Goal: Information Seeking & Learning: Find specific page/section

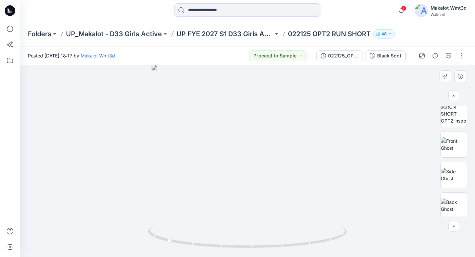
scroll to position [130, 0]
click at [452, 226] on div at bounding box center [453, 226] width 11 height 11
click at [463, 57] on button "button" at bounding box center [461, 55] width 11 height 11
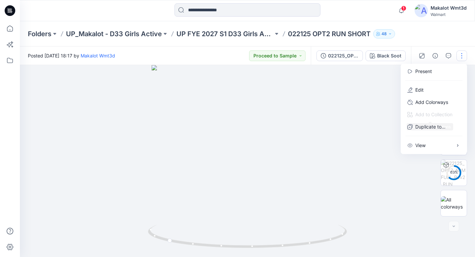
click at [384, 141] on div at bounding box center [247, 161] width 455 height 192
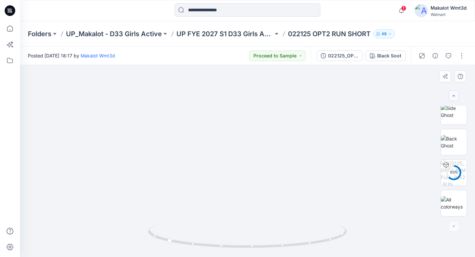
click at [458, 97] on button "button" at bounding box center [453, 96] width 11 height 11
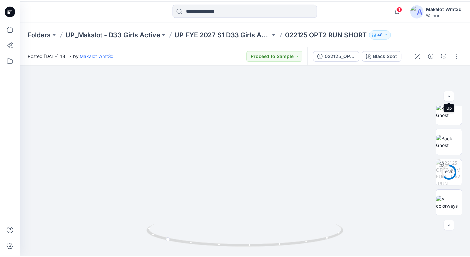
scroll to position [104, 0]
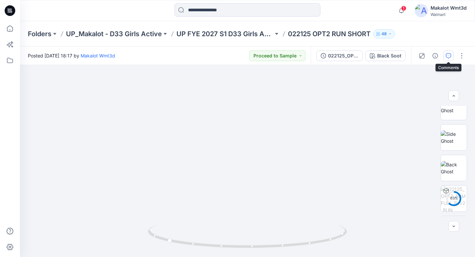
click at [446, 53] on icon "button" at bounding box center [448, 55] width 5 height 5
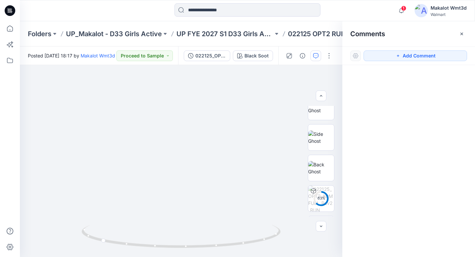
click at [354, 56] on div at bounding box center [355, 55] width 11 height 11
click at [464, 32] on icon "button" at bounding box center [461, 33] width 5 height 5
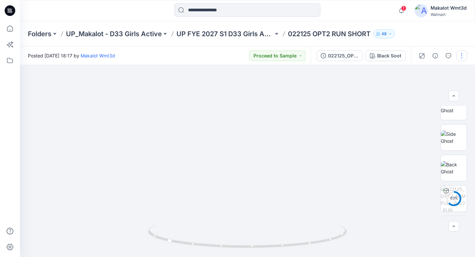
click at [459, 55] on button "button" at bounding box center [461, 55] width 11 height 11
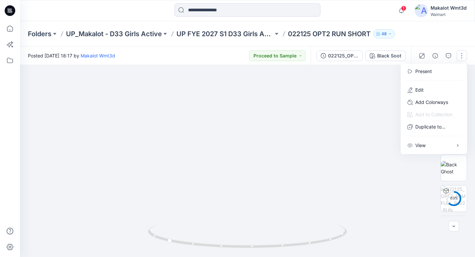
click at [372, 151] on img at bounding box center [247, 93] width 382 height 328
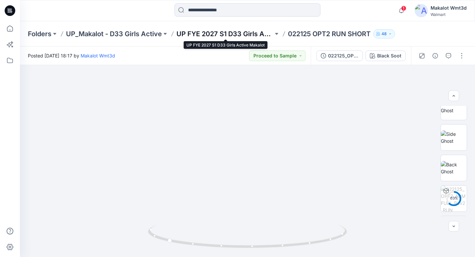
click at [246, 32] on p "UP FYE 2027 S1 D33 Girls Active Makalot" at bounding box center [224, 33] width 97 height 9
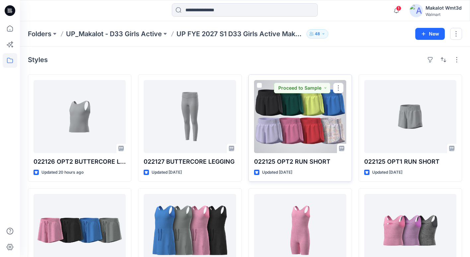
click at [312, 129] on div at bounding box center [300, 116] width 92 height 73
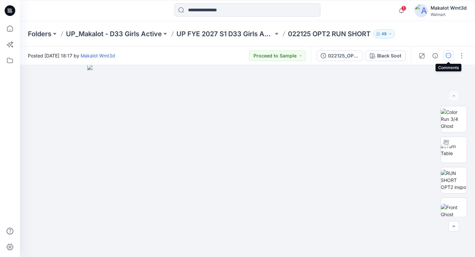
click at [446, 56] on icon "button" at bounding box center [448, 55] width 5 height 5
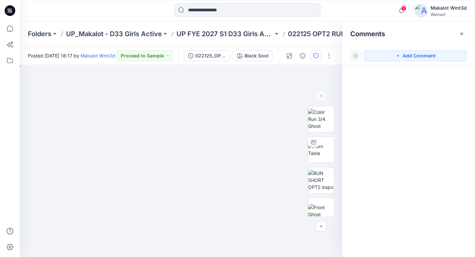
click at [406, 89] on div at bounding box center [408, 148] width 133 height 167
click at [461, 34] on icon "button" at bounding box center [461, 33] width 3 height 3
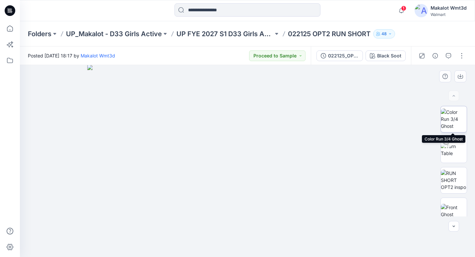
click at [460, 112] on img at bounding box center [454, 118] width 26 height 21
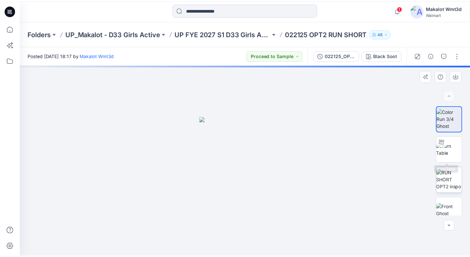
scroll to position [130, 0]
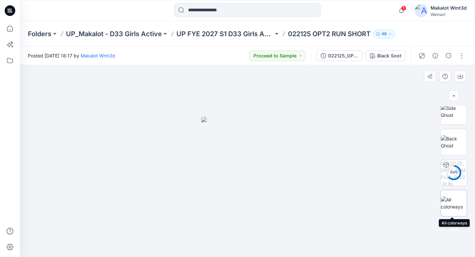
click at [459, 206] on img at bounding box center [454, 203] width 26 height 14
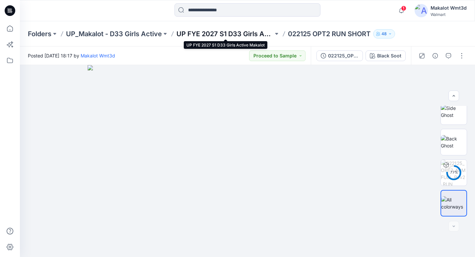
click at [249, 30] on p "UP FYE 2027 S1 D33 Girls Active Makalot" at bounding box center [224, 33] width 97 height 9
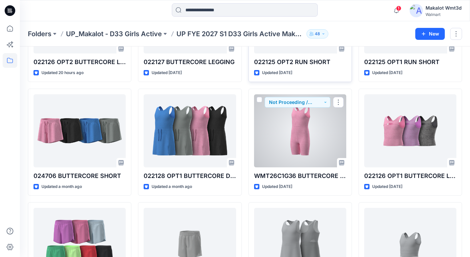
scroll to position [33, 0]
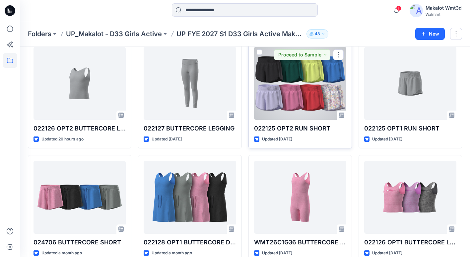
click at [322, 95] on div at bounding box center [300, 83] width 92 height 73
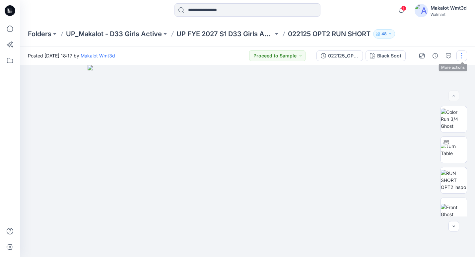
click at [461, 54] on button "button" at bounding box center [461, 55] width 11 height 11
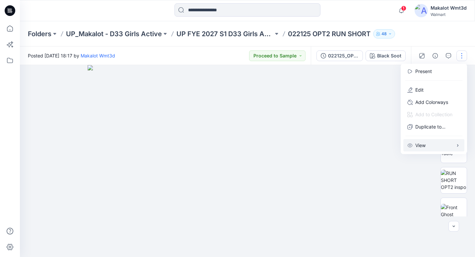
click at [423, 148] on p "View" at bounding box center [420, 145] width 10 height 7
click at [415, 168] on div at bounding box center [247, 161] width 455 height 192
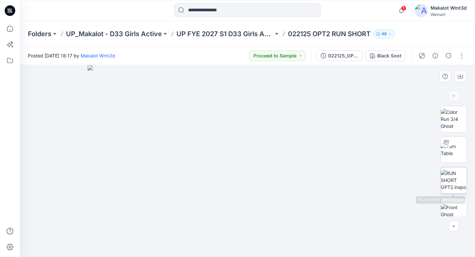
click at [452, 170] on img at bounding box center [454, 179] width 26 height 21
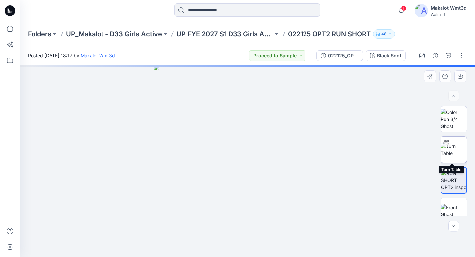
click at [451, 151] on img at bounding box center [454, 150] width 26 height 14
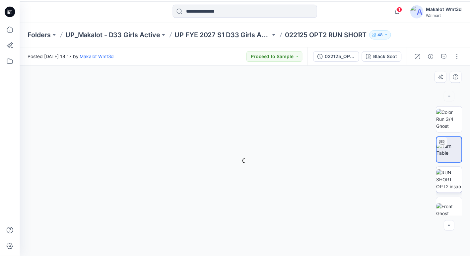
scroll to position [130, 0]
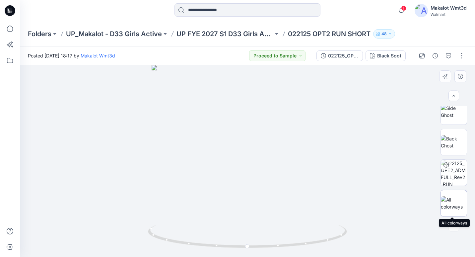
click at [458, 202] on img at bounding box center [454, 203] width 26 height 14
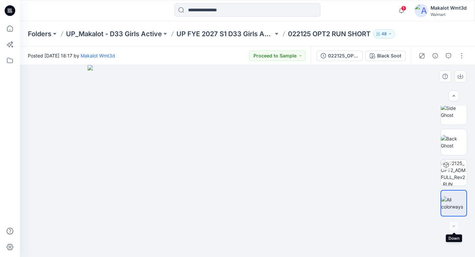
click at [452, 225] on div at bounding box center [453, 226] width 11 height 11
click at [271, 54] on button "Proceed to Sample" at bounding box center [277, 55] width 56 height 11
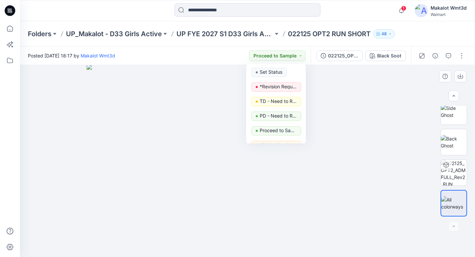
drag, startPoint x: 367, startPoint y: 116, endPoint x: 411, endPoint y: 83, distance: 54.6
click at [368, 116] on img at bounding box center [247, 160] width 321 height 192
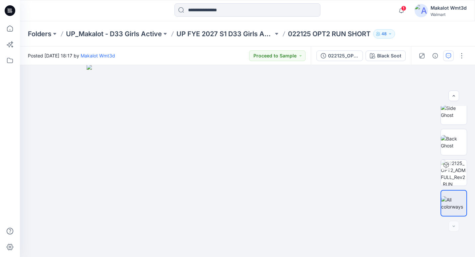
click at [443, 53] on button "button" at bounding box center [448, 55] width 11 height 11
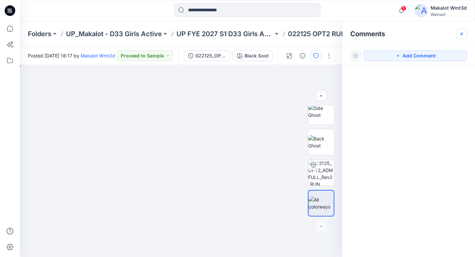
click at [463, 33] on icon "button" at bounding box center [461, 33] width 5 height 5
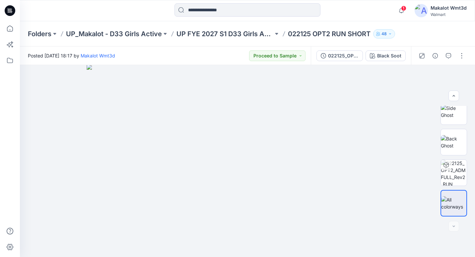
click at [312, 32] on p "022125 OPT2 RUN SHORT" at bounding box center [329, 33] width 83 height 9
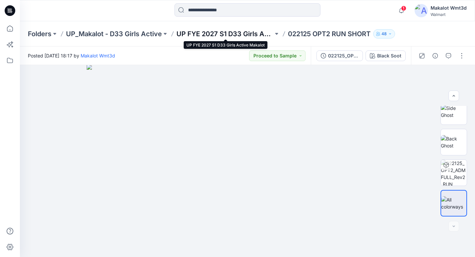
click at [244, 32] on p "UP FYE 2027 S1 D33 Girls Active Makalot" at bounding box center [224, 33] width 97 height 9
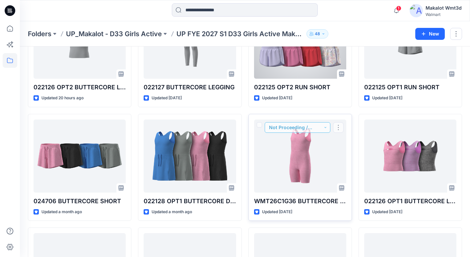
scroll to position [8, 0]
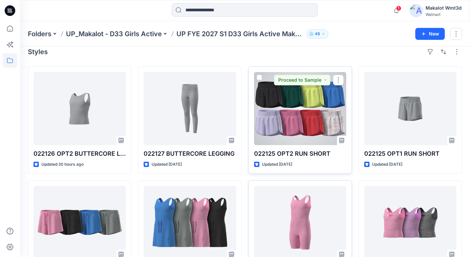
click at [314, 113] on div at bounding box center [300, 108] width 92 height 73
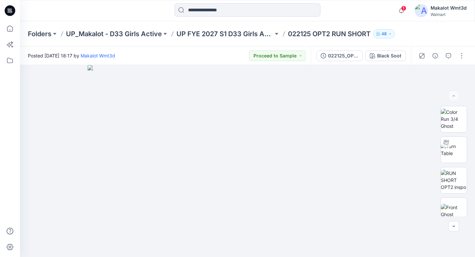
click at [330, 34] on p "022125 OPT2 RUN SHORT" at bounding box center [329, 33] width 83 height 9
click at [439, 57] on button "button" at bounding box center [435, 55] width 11 height 11
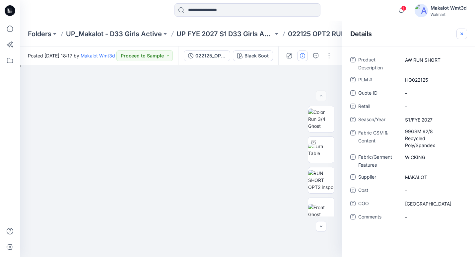
click at [459, 33] on button "button" at bounding box center [461, 34] width 11 height 11
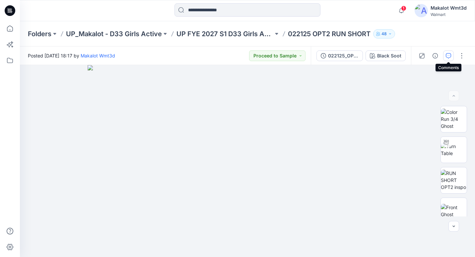
click at [448, 55] on icon "button" at bounding box center [448, 55] width 5 height 5
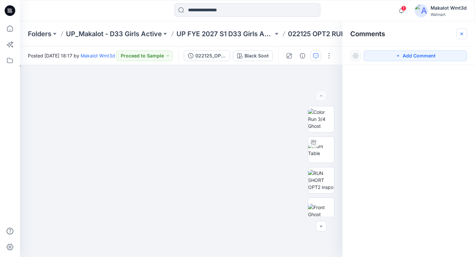
click at [457, 32] on button "button" at bounding box center [461, 34] width 11 height 11
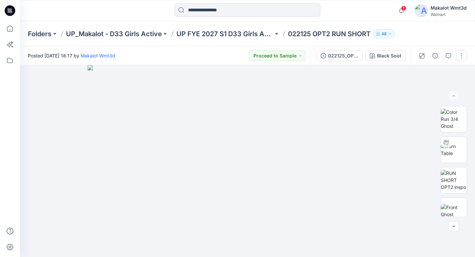
click at [460, 55] on button "button" at bounding box center [461, 55] width 11 height 11
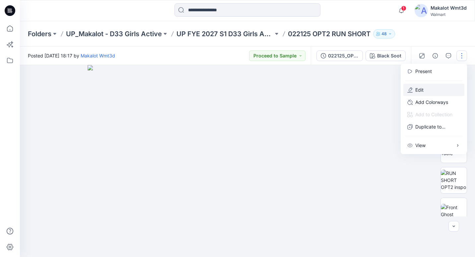
click at [428, 90] on button "Edit" at bounding box center [433, 90] width 61 height 12
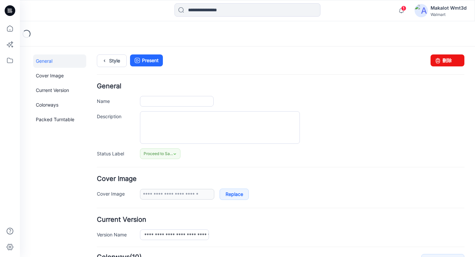
type input "**********"
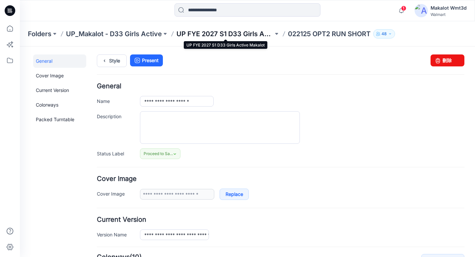
click at [233, 30] on p "UP FYE 2027 S1 D33 Girls Active Makalot" at bounding box center [224, 33] width 97 height 9
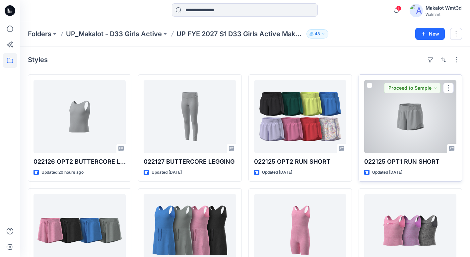
click at [411, 120] on div at bounding box center [410, 116] width 92 height 73
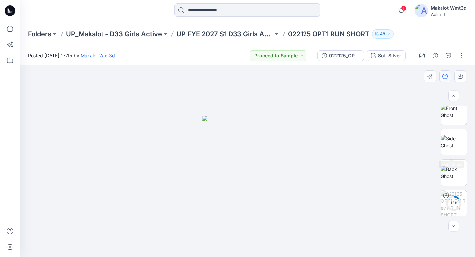
scroll to position [66, 0]
click at [449, 55] on icon "button" at bounding box center [448, 55] width 5 height 5
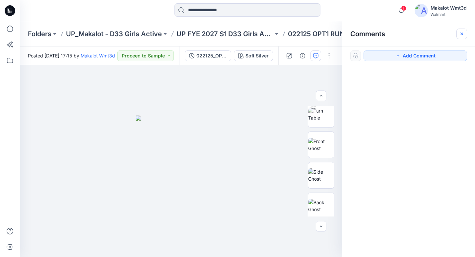
click at [462, 32] on icon "button" at bounding box center [461, 33] width 5 height 5
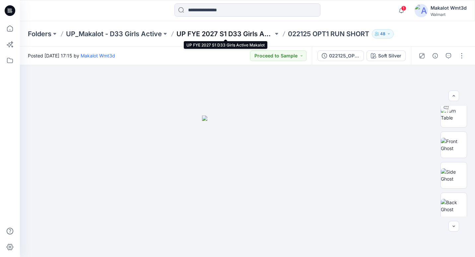
click at [189, 32] on p "UP FYE 2027 S1 D33 Girls Active Makalot" at bounding box center [224, 33] width 97 height 9
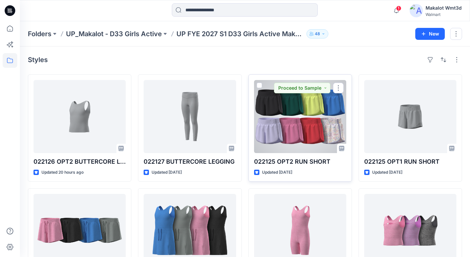
click at [308, 121] on div at bounding box center [300, 116] width 92 height 73
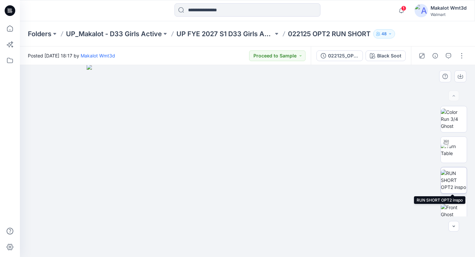
click at [451, 177] on img at bounding box center [454, 179] width 26 height 21
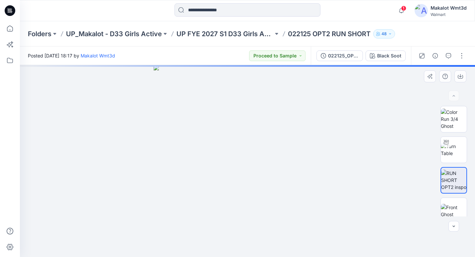
scroll to position [130, 0]
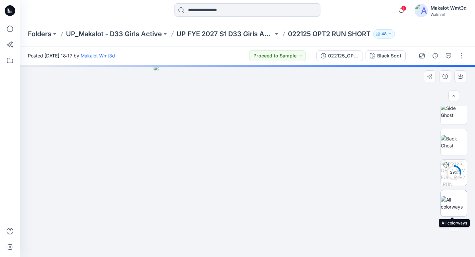
click at [446, 199] on img at bounding box center [454, 203] width 26 height 14
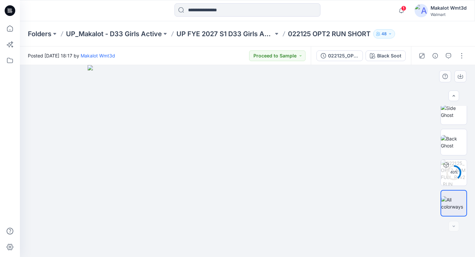
drag, startPoint x: 446, startPoint y: 199, endPoint x: 420, endPoint y: 201, distance: 26.6
click at [414, 214] on div at bounding box center [247, 161] width 455 height 192
click at [452, 97] on icon "button" at bounding box center [453, 95] width 5 height 5
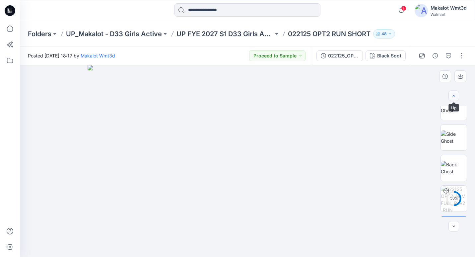
click at [452, 97] on icon "button" at bounding box center [453, 95] width 5 height 5
click at [460, 54] on button "button" at bounding box center [461, 55] width 11 height 11
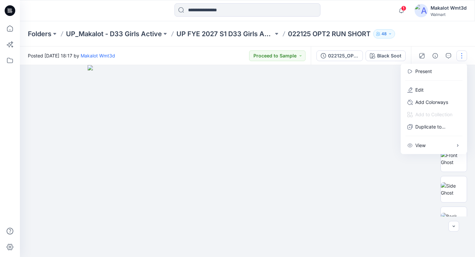
click at [398, 182] on img at bounding box center [247, 161] width 319 height 192
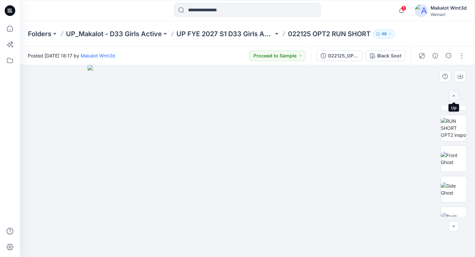
click at [453, 96] on icon "button" at bounding box center [454, 95] width 2 height 1
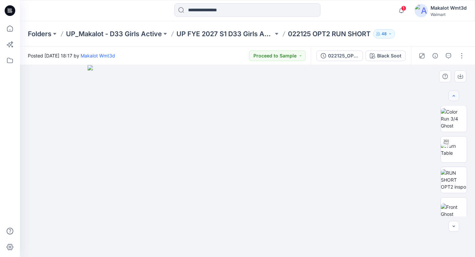
click at [453, 96] on icon "button" at bounding box center [454, 95] width 2 height 1
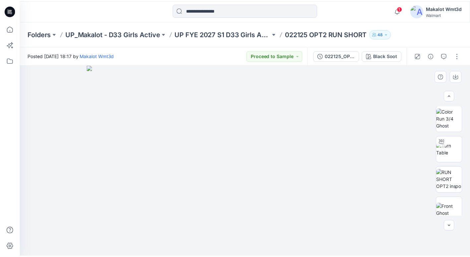
scroll to position [0, 0]
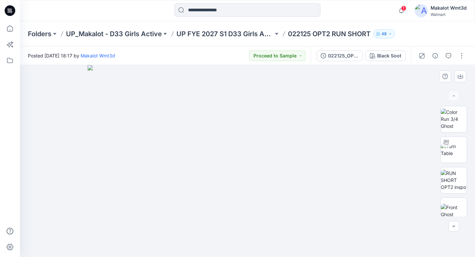
click at [453, 95] on div at bounding box center [453, 96] width 11 height 11
click at [449, 58] on icon "button" at bounding box center [448, 55] width 5 height 5
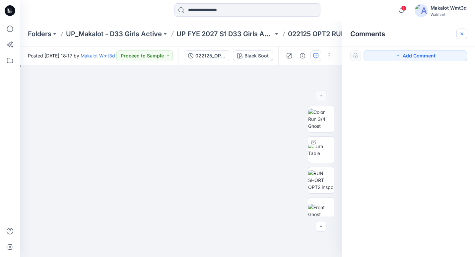
click at [461, 32] on icon "button" at bounding box center [461, 33] width 5 height 5
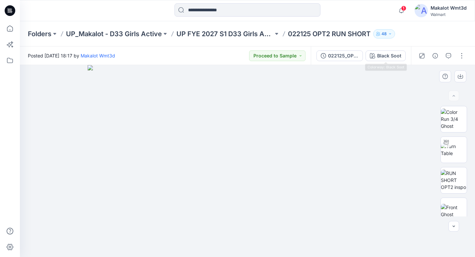
click at [419, 94] on div at bounding box center [247, 161] width 455 height 192
click at [312, 31] on p "022125 OPT2 RUN SHORT" at bounding box center [329, 33] width 83 height 9
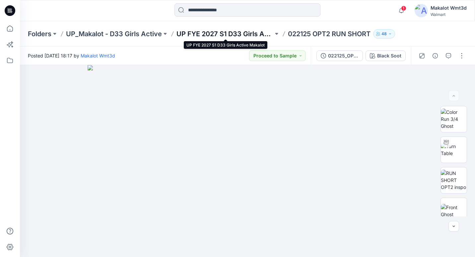
click at [227, 30] on p "UP FYE 2027 S1 D33 Girls Active Makalot" at bounding box center [224, 33] width 97 height 9
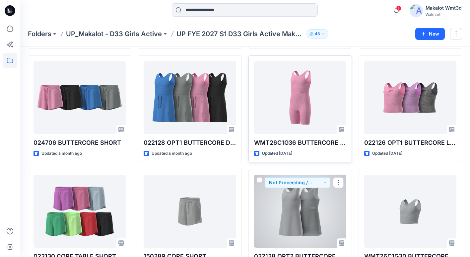
scroll to position [184, 0]
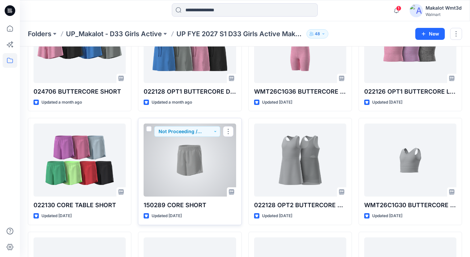
click at [193, 174] on div at bounding box center [190, 159] width 92 height 73
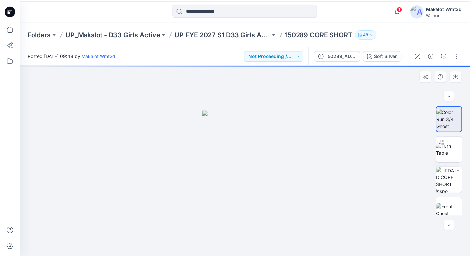
scroll to position [130, 0]
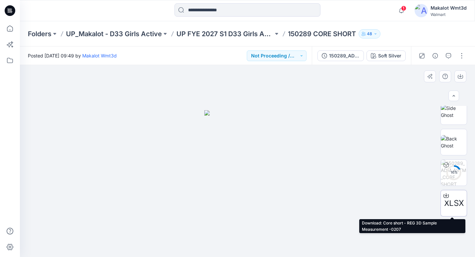
click at [459, 203] on span "XLSX" at bounding box center [454, 203] width 20 height 12
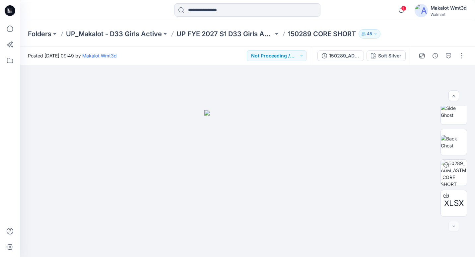
drag, startPoint x: 465, startPoint y: 29, endPoint x: 452, endPoint y: 28, distance: 13.0
click at [465, 29] on div "Folders UP_Makalot - D33 Girls Active UP FYE 2027 S1 D33 Girls Active Makalot 1…" at bounding box center [247, 33] width 455 height 25
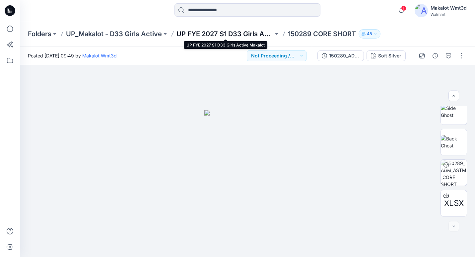
click at [224, 32] on p "UP FYE 2027 S1 D33 Girls Active Makalot" at bounding box center [224, 33] width 97 height 9
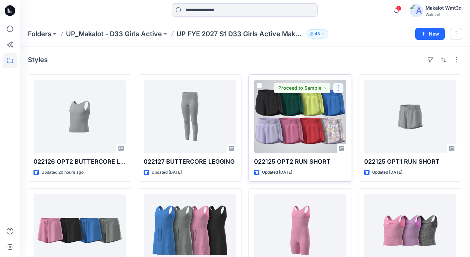
click at [342, 90] on button "button" at bounding box center [338, 88] width 11 height 11
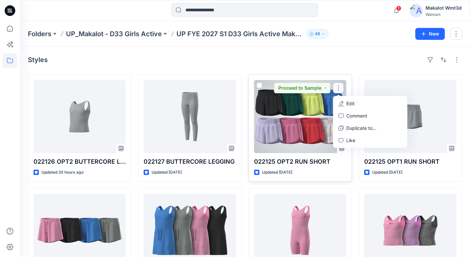
click at [303, 138] on div at bounding box center [300, 116] width 92 height 73
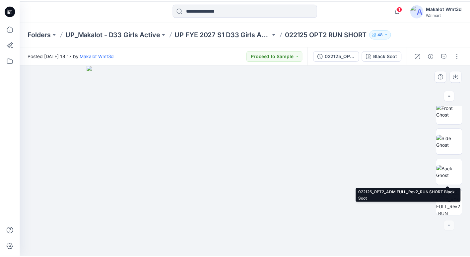
scroll to position [130, 0]
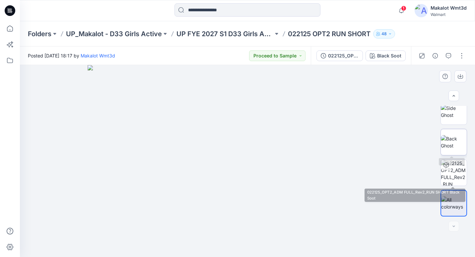
click at [457, 135] on img at bounding box center [454, 142] width 26 height 14
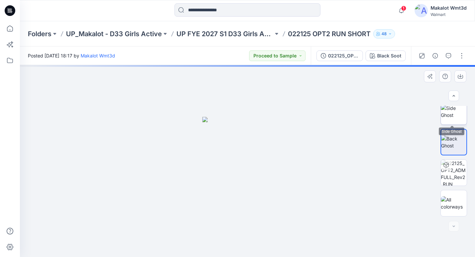
click at [455, 114] on img at bounding box center [454, 111] width 26 height 14
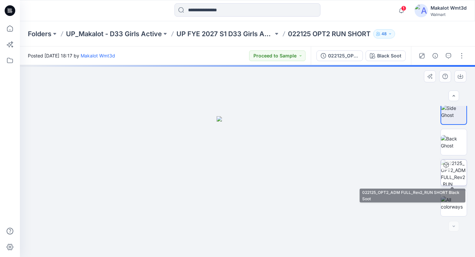
click at [455, 174] on img at bounding box center [454, 172] width 26 height 26
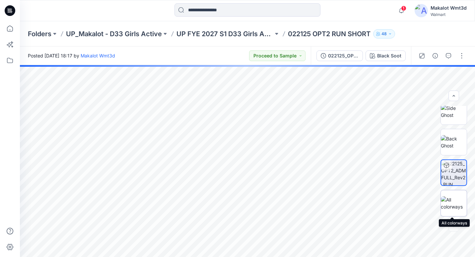
click at [450, 201] on img at bounding box center [454, 203] width 26 height 14
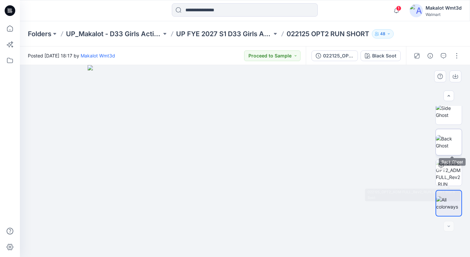
scroll to position [0, 0]
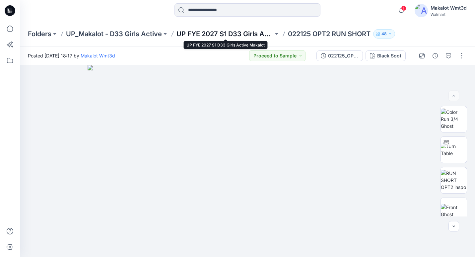
click at [238, 32] on p "UP FYE 2027 S1 D33 Girls Active Makalot" at bounding box center [224, 33] width 97 height 9
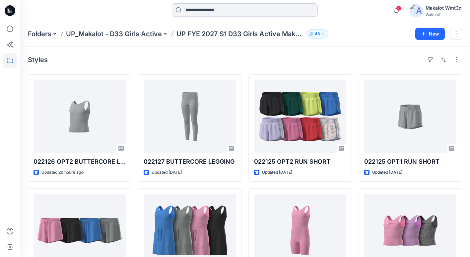
click at [224, 12] on input at bounding box center [245, 9] width 146 height 13
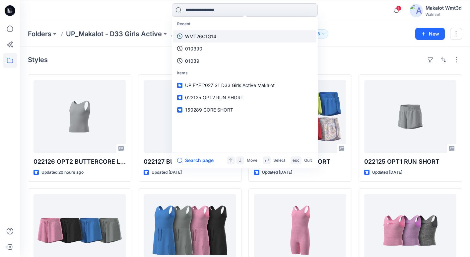
click at [224, 33] on link "WMT26C1G14" at bounding box center [244, 36] width 143 height 12
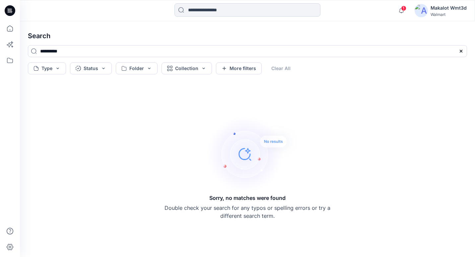
click at [228, 12] on input at bounding box center [247, 9] width 146 height 13
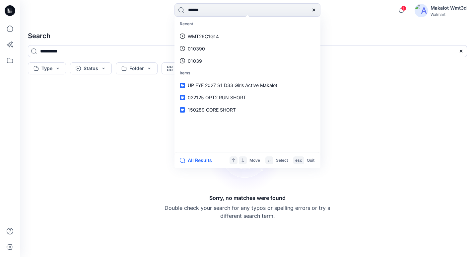
type input "******"
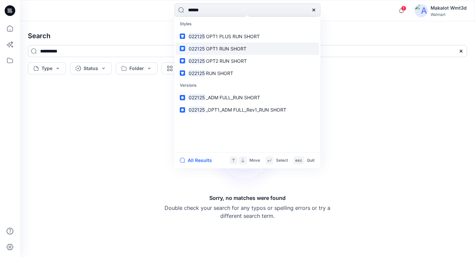
click at [251, 47] on link "022125 OPT1 RUN SHORT" at bounding box center [247, 48] width 143 height 12
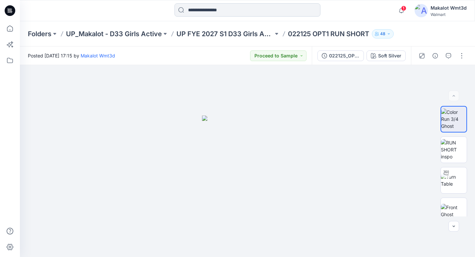
click at [219, 10] on input at bounding box center [247, 9] width 146 height 13
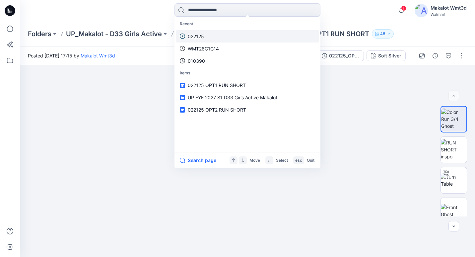
click at [212, 33] on link "022125" at bounding box center [247, 36] width 143 height 12
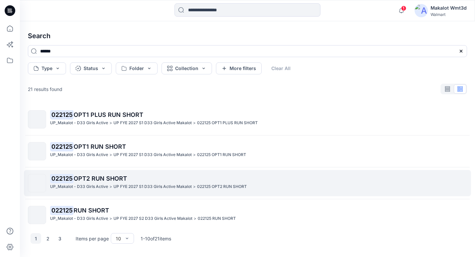
click at [118, 179] on span "OPT2 RUN SHORT" at bounding box center [100, 178] width 53 height 7
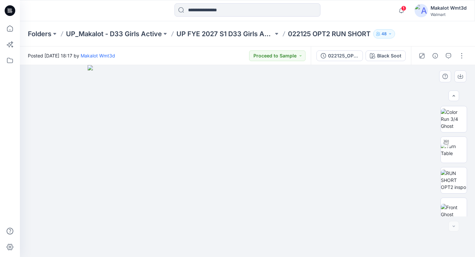
scroll to position [130, 0]
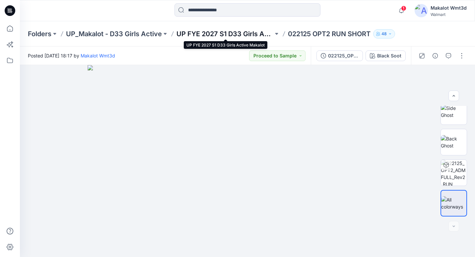
click at [246, 33] on p "UP FYE 2027 S1 D33 Girls Active Makalot" at bounding box center [224, 33] width 97 height 9
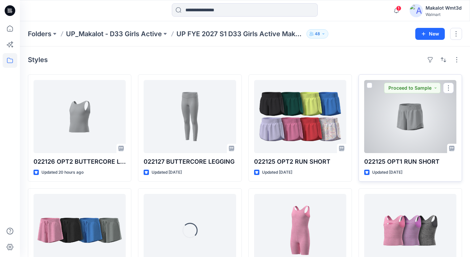
click at [393, 106] on div at bounding box center [410, 116] width 92 height 73
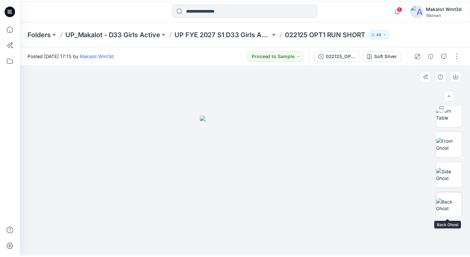
scroll to position [99, 0]
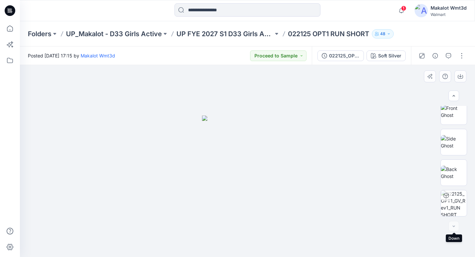
click at [453, 227] on div at bounding box center [453, 226] width 11 height 11
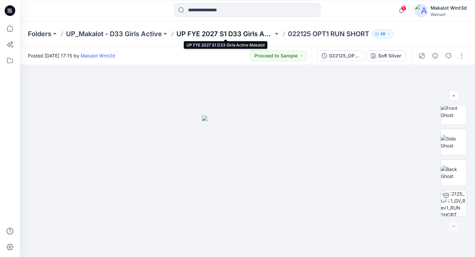
click at [239, 35] on p "UP FYE 2027 S1 D33 Girls Active Makalot" at bounding box center [224, 33] width 97 height 9
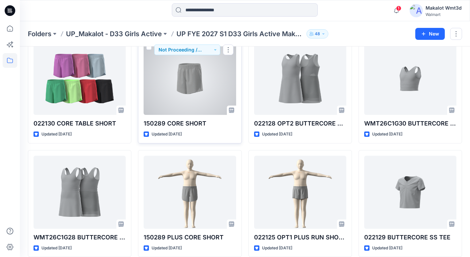
scroll to position [273, 0]
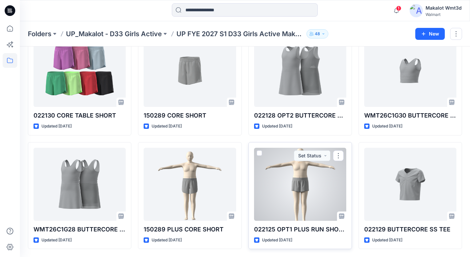
click at [290, 188] on div at bounding box center [300, 184] width 92 height 73
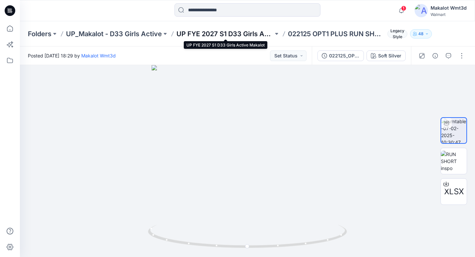
click at [232, 32] on p "UP FYE 2027 S1 D33 Girls Active Makalot" at bounding box center [224, 33] width 97 height 9
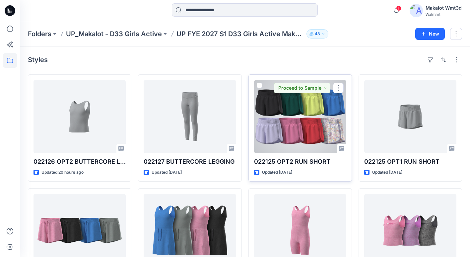
click at [310, 112] on div at bounding box center [300, 116] width 92 height 73
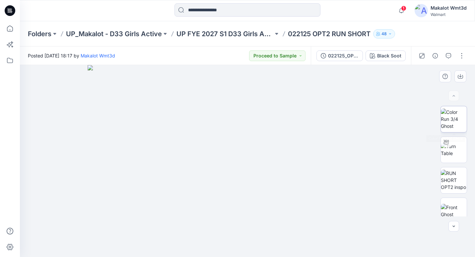
click at [448, 121] on img at bounding box center [454, 118] width 26 height 21
click at [457, 154] on img at bounding box center [454, 150] width 26 height 14
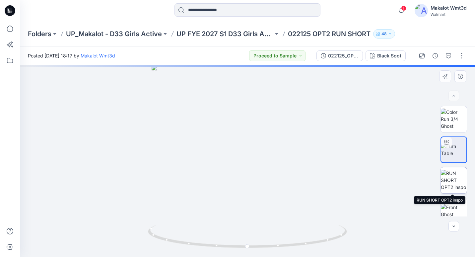
click at [454, 184] on img at bounding box center [454, 179] width 26 height 21
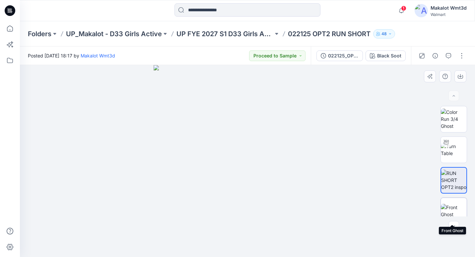
click at [454, 209] on img at bounding box center [454, 211] width 26 height 14
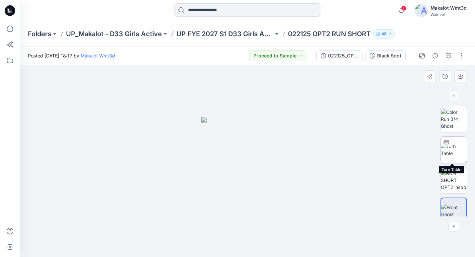
click at [456, 146] on img at bounding box center [454, 150] width 26 height 14
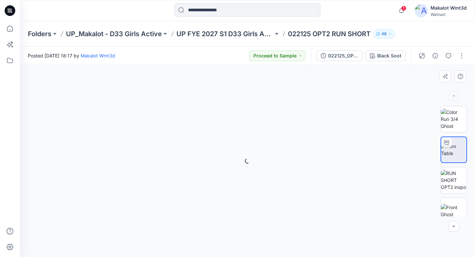
scroll to position [130, 0]
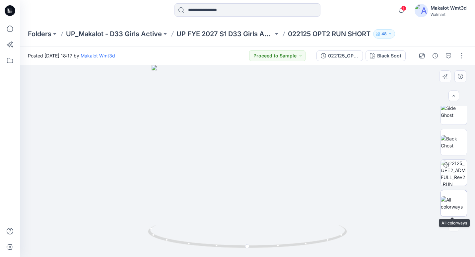
click at [457, 201] on img at bounding box center [454, 203] width 26 height 14
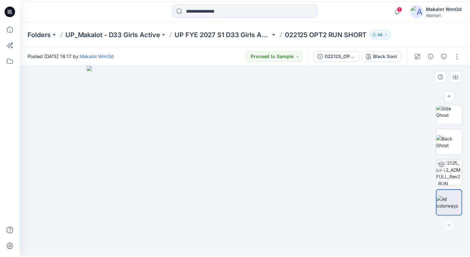
scroll to position [30, 0]
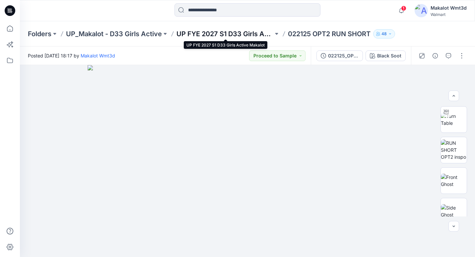
click at [244, 32] on p "UP FYE 2027 S1 D33 Girls Active Makalot" at bounding box center [224, 33] width 97 height 9
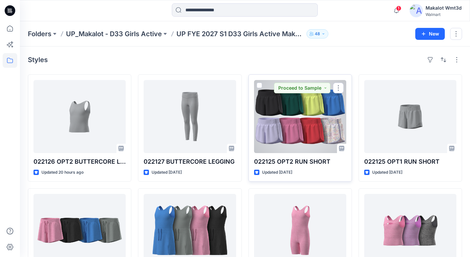
scroll to position [33, 0]
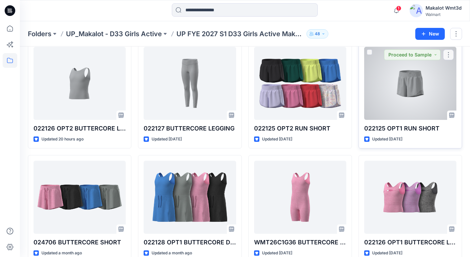
click at [414, 85] on div at bounding box center [410, 83] width 92 height 73
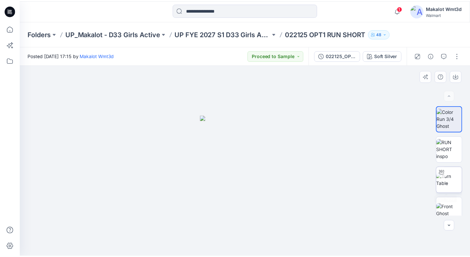
scroll to position [99, 0]
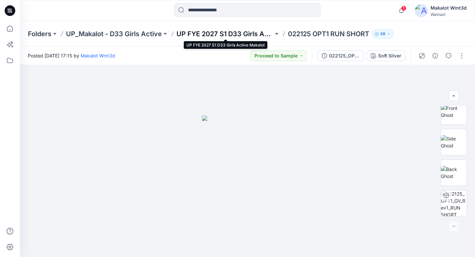
click at [236, 32] on p "UP FYE 2027 S1 D33 Girls Active Makalot" at bounding box center [224, 33] width 97 height 9
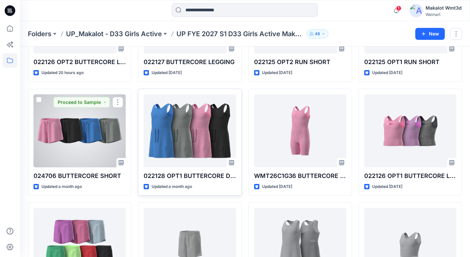
scroll to position [199, 0]
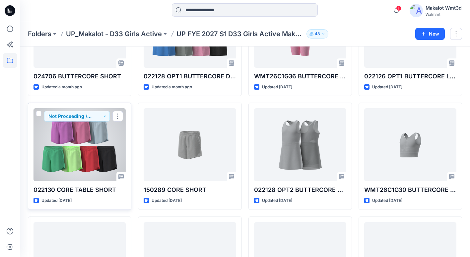
click at [109, 152] on div at bounding box center [79, 144] width 92 height 73
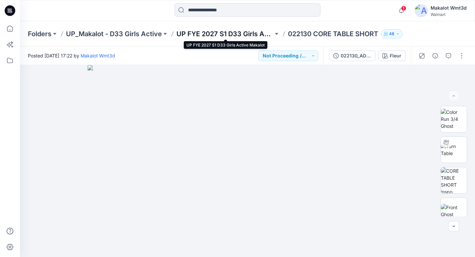
click at [229, 32] on p "UP FYE 2027 S1 D33 Girls Active Makalot" at bounding box center [224, 33] width 97 height 9
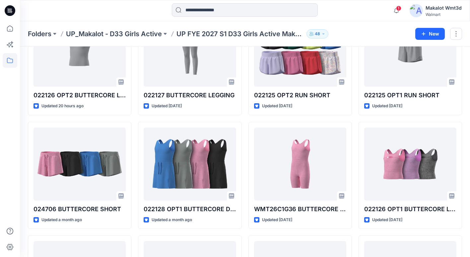
scroll to position [99, 0]
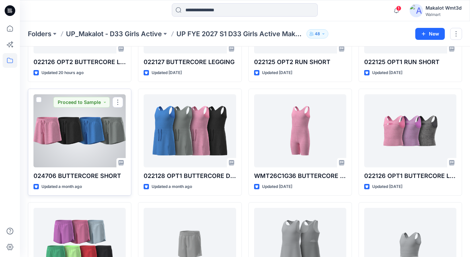
click at [81, 127] on div at bounding box center [79, 130] width 92 height 73
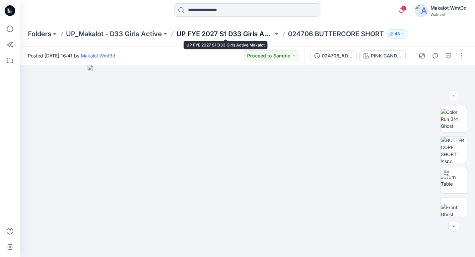
click at [216, 36] on p "UP FYE 2027 S1 D33 Girls Active Makalot" at bounding box center [224, 33] width 97 height 9
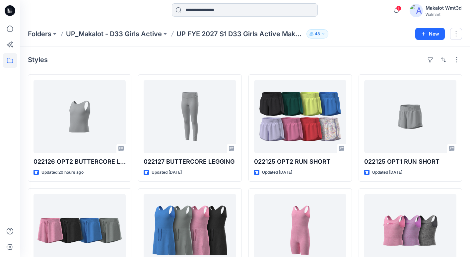
click at [203, 12] on input at bounding box center [245, 9] width 146 height 13
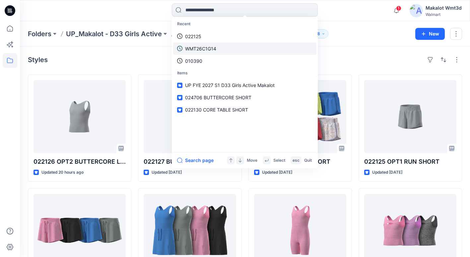
click at [210, 47] on p "WMT26C1G14" at bounding box center [200, 48] width 31 height 7
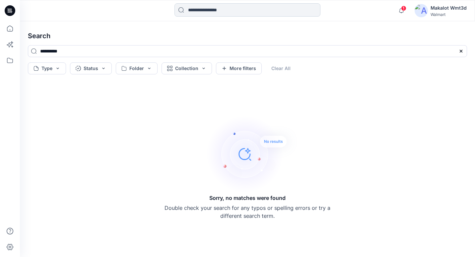
click at [229, 9] on input at bounding box center [247, 9] width 146 height 13
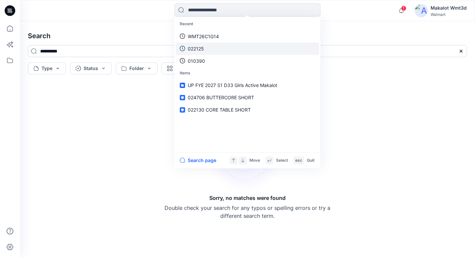
click at [215, 47] on link "022125" at bounding box center [247, 48] width 143 height 12
type input "******"
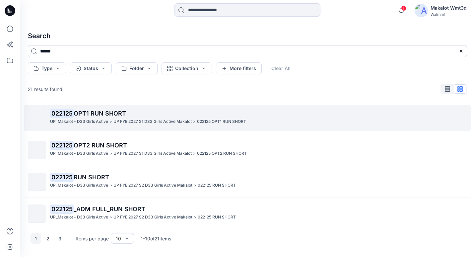
scroll to position [66, 0]
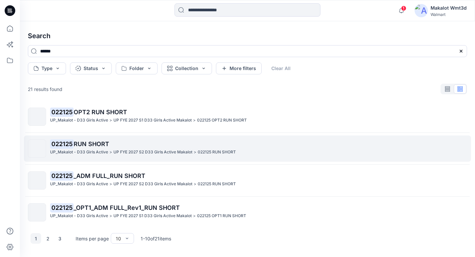
click at [117, 151] on p "UP FYE 2027 S2 D33 Girls Active Makalot" at bounding box center [152, 152] width 79 height 7
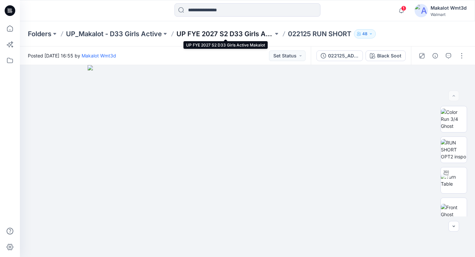
click at [219, 32] on p "UP FYE 2027 S2 D33 Girls Active Makalot" at bounding box center [224, 33] width 97 height 9
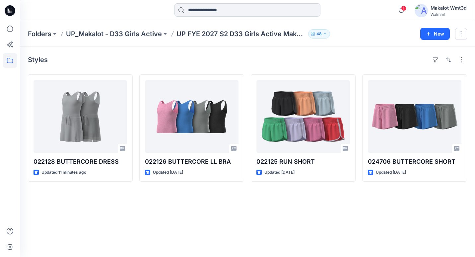
click at [211, 12] on input at bounding box center [247, 9] width 146 height 13
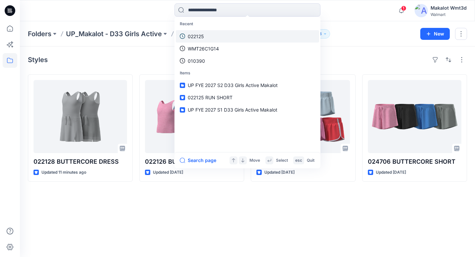
click at [203, 39] on p "022125" at bounding box center [196, 36] width 16 height 7
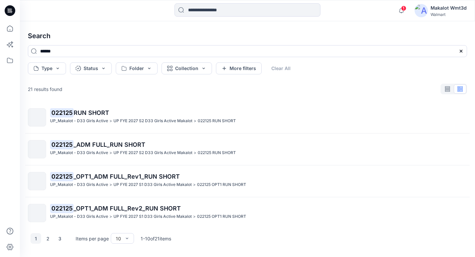
scroll to position [64, 0]
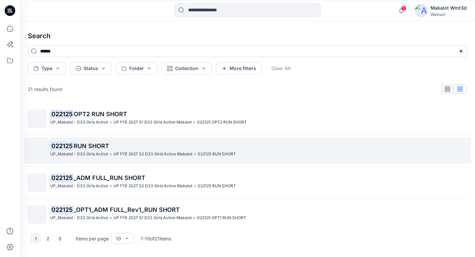
click at [115, 152] on p "UP FYE 2027 S2 D33 Girls Active Makalot" at bounding box center [152, 154] width 79 height 7
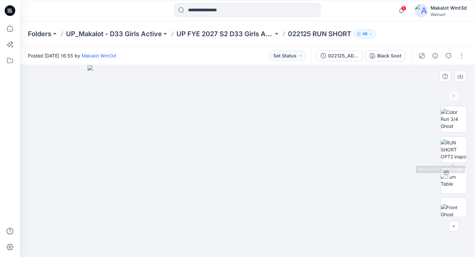
scroll to position [130, 0]
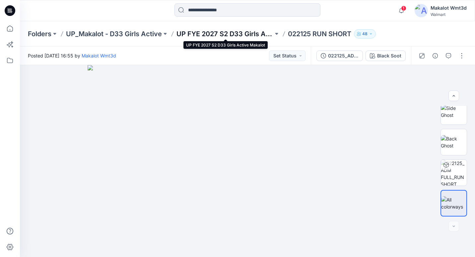
click at [235, 35] on p "UP FYE 2027 S2 D33 Girls Active Makalot" at bounding box center [224, 33] width 97 height 9
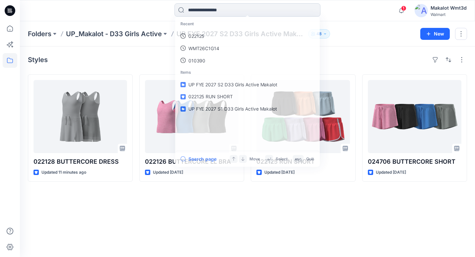
click at [224, 11] on input at bounding box center [247, 9] width 146 height 13
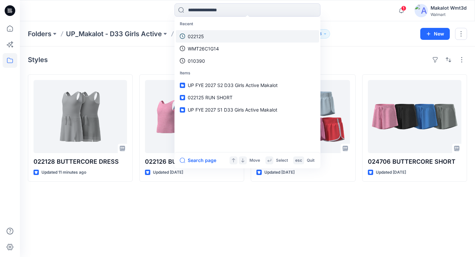
click at [206, 35] on link "022125" at bounding box center [247, 36] width 143 height 12
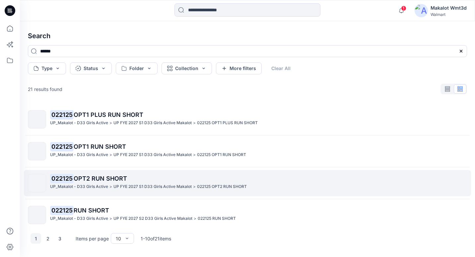
scroll to position [33, 0]
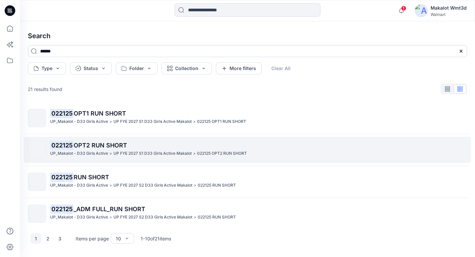
click at [120, 151] on p "UP FYE 2027 S1 D33 Girls Active Makalot" at bounding box center [152, 153] width 78 height 7
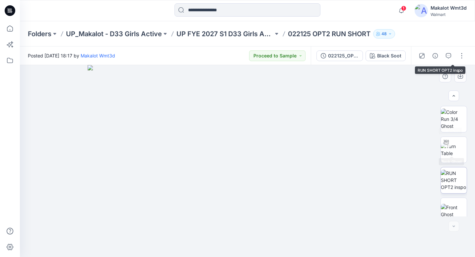
scroll to position [130, 0]
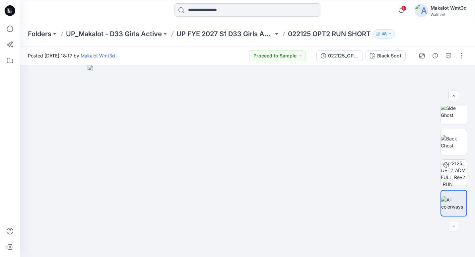
click at [215, 11] on input at bounding box center [247, 9] width 146 height 13
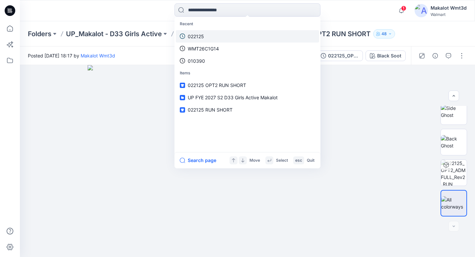
click at [199, 39] on p "022125" at bounding box center [196, 36] width 16 height 7
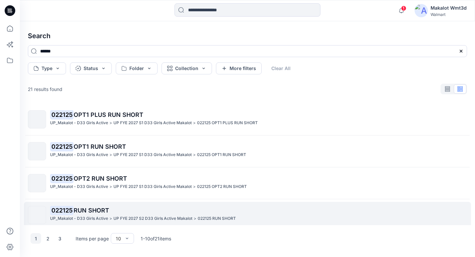
scroll to position [133, 0]
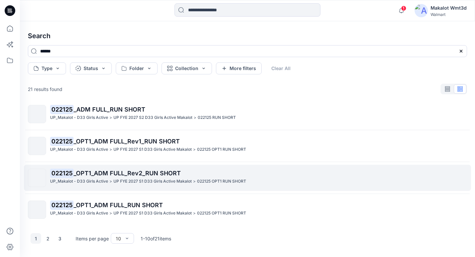
click at [106, 180] on p "UP_Makalot - D33 Girls Active" at bounding box center [79, 181] width 58 height 7
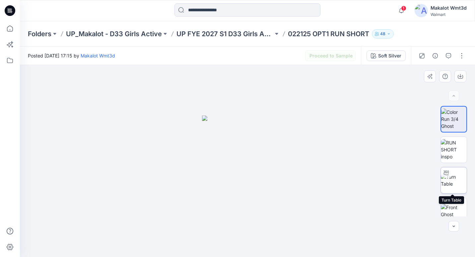
scroll to position [99, 0]
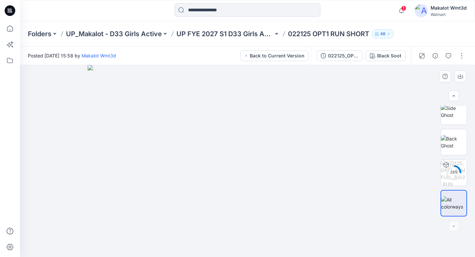
scroll to position [30, 0]
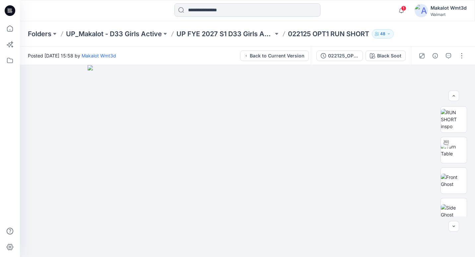
click at [215, 11] on input at bounding box center [247, 9] width 146 height 13
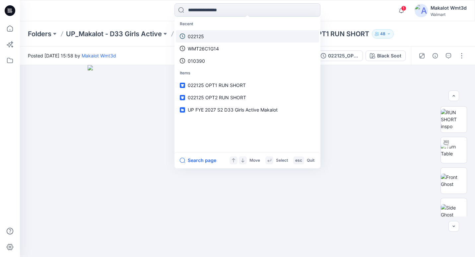
click at [203, 32] on link "022125" at bounding box center [247, 36] width 143 height 12
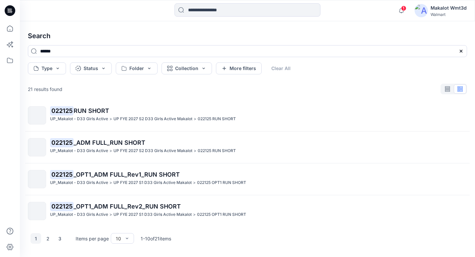
scroll to position [197, 0]
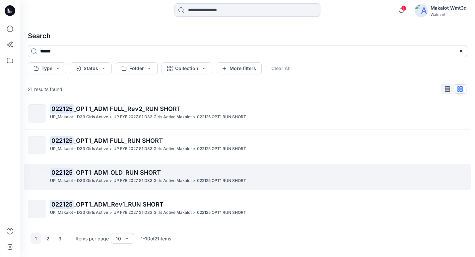
click at [109, 174] on span "_OPT1_ADM_OLD_RUN SHORT" at bounding box center [117, 172] width 87 height 7
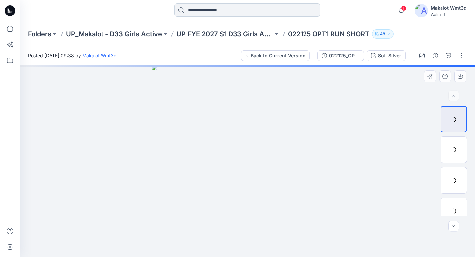
click at [191, 11] on input at bounding box center [247, 9] width 146 height 13
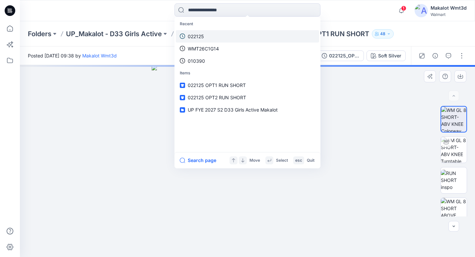
click at [205, 31] on link "022125" at bounding box center [247, 36] width 143 height 12
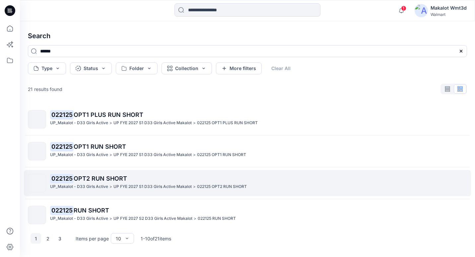
click at [99, 176] on span "OPT2 RUN SHORT" at bounding box center [100, 178] width 53 height 7
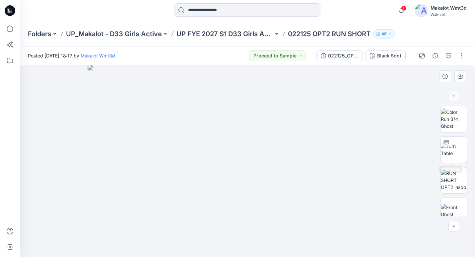
scroll to position [130, 0]
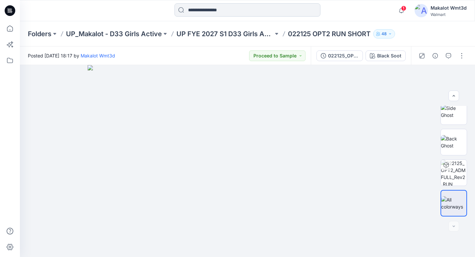
click at [233, 11] on input at bounding box center [247, 9] width 146 height 13
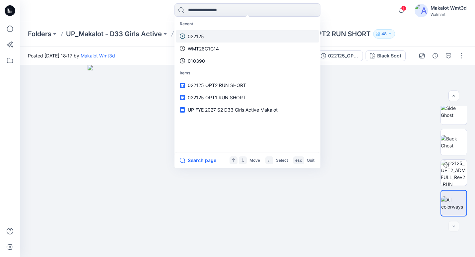
click at [195, 35] on p "022125" at bounding box center [196, 36] width 16 height 7
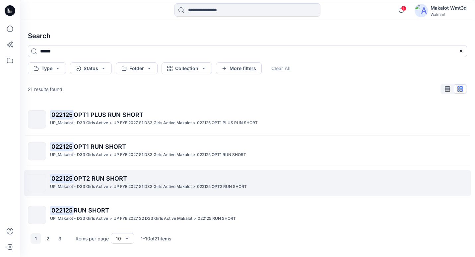
scroll to position [66, 0]
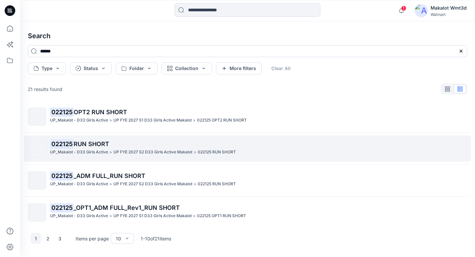
click at [117, 149] on p "UP FYE 2027 S2 D33 Girls Active Makalot" at bounding box center [152, 152] width 79 height 7
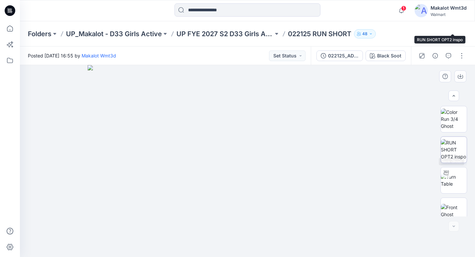
scroll to position [130, 0]
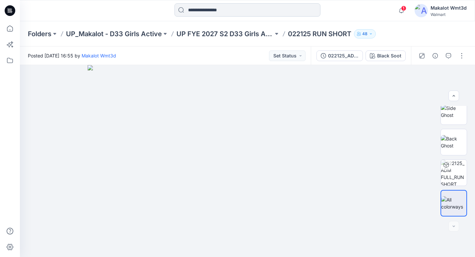
click at [251, 8] on input at bounding box center [247, 9] width 146 height 13
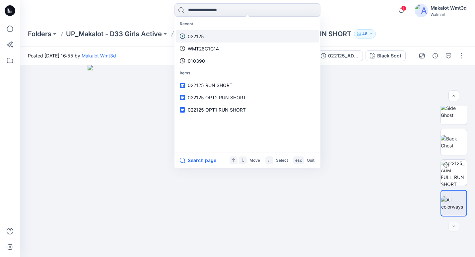
click at [209, 36] on link "022125" at bounding box center [247, 36] width 143 height 12
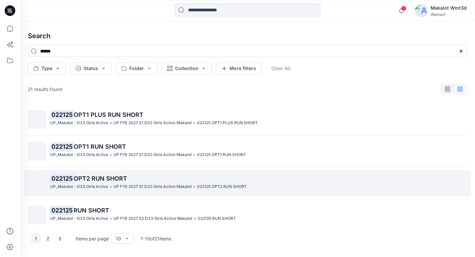
scroll to position [99, 0]
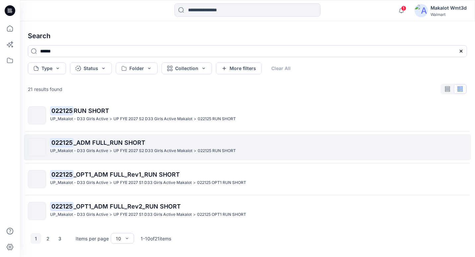
click at [123, 144] on span "_ADM FULL_RUN SHORT" at bounding box center [110, 142] width 72 height 7
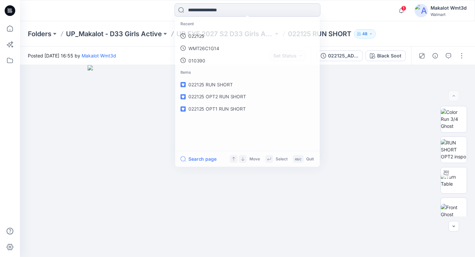
click at [225, 11] on input at bounding box center [247, 9] width 146 height 13
click at [207, 37] on link "022125" at bounding box center [247, 36] width 143 height 12
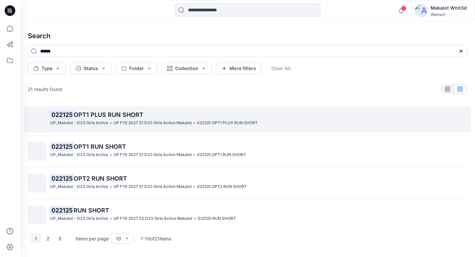
click at [157, 113] on p "022125 OPT1 PLUS RUN SHORT" at bounding box center [258, 114] width 416 height 9
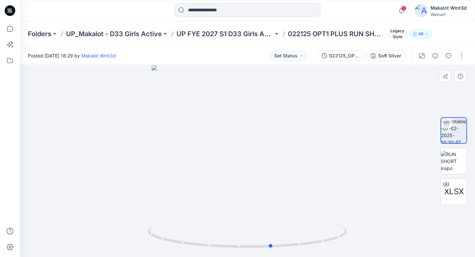
drag, startPoint x: 260, startPoint y: 250, endPoint x: 323, endPoint y: 217, distance: 71.6
click at [285, 240] on div at bounding box center [247, 161] width 455 height 192
click at [406, 180] on div at bounding box center [247, 161] width 455 height 192
click at [458, 162] on img at bounding box center [454, 161] width 26 height 21
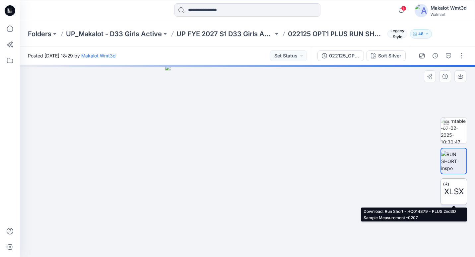
click at [453, 189] on span "XLSX" at bounding box center [454, 191] width 20 height 12
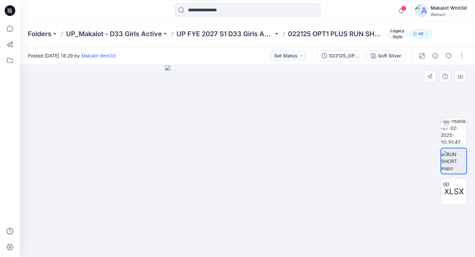
click at [399, 112] on div at bounding box center [247, 161] width 455 height 192
click at [237, 12] on input at bounding box center [247, 9] width 146 height 13
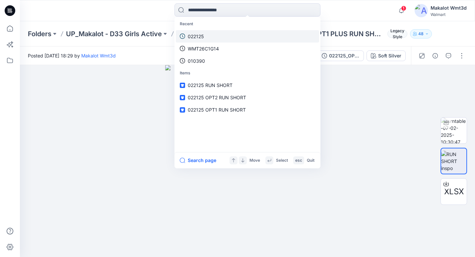
click at [221, 33] on link "022125" at bounding box center [247, 36] width 143 height 12
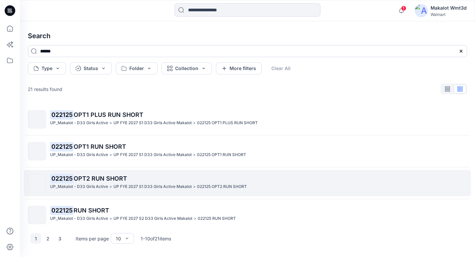
scroll to position [66, 0]
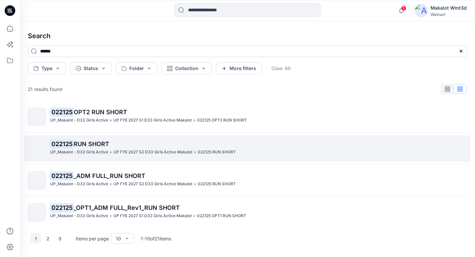
click at [140, 152] on p "UP FYE 2027 S2 D33 Girls Active Makalot" at bounding box center [152, 152] width 79 height 7
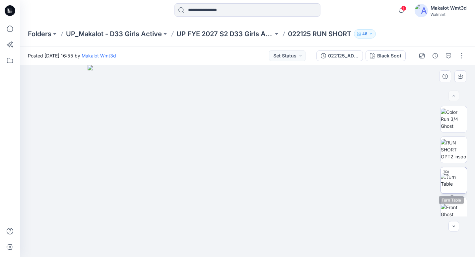
scroll to position [130, 0]
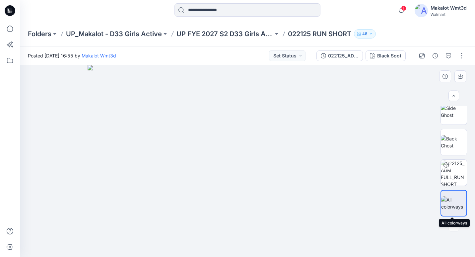
click at [452, 199] on img at bounding box center [453, 203] width 25 height 14
click at [263, 11] on input at bounding box center [247, 9] width 146 height 13
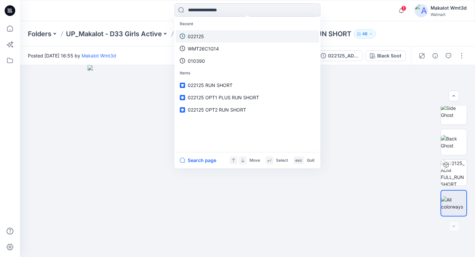
click at [223, 35] on link "022125" at bounding box center [247, 36] width 143 height 12
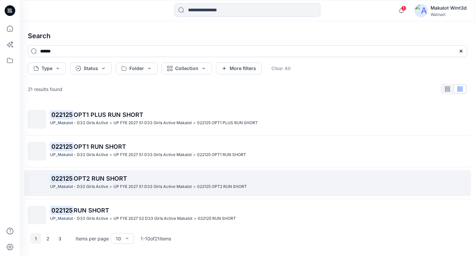
scroll to position [66, 0]
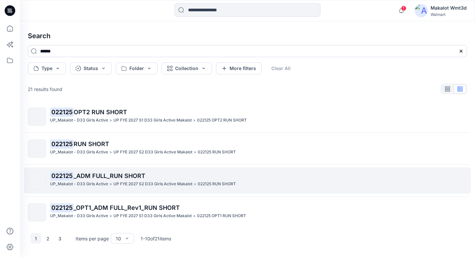
click at [146, 175] on p "022125 _ADM FULL_RUN SHORT" at bounding box center [258, 175] width 416 height 9
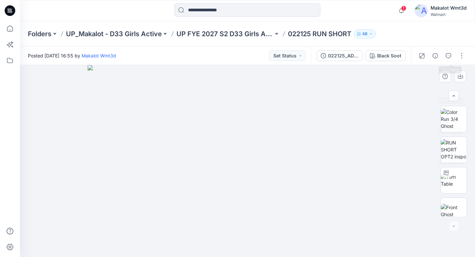
scroll to position [130, 0]
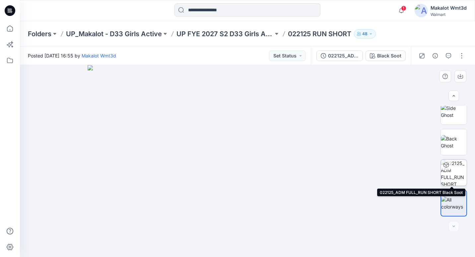
click at [456, 176] on img at bounding box center [454, 172] width 26 height 26
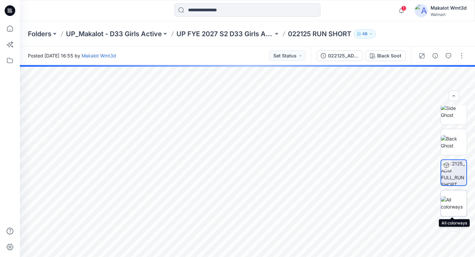
click at [448, 199] on img at bounding box center [454, 203] width 26 height 14
